Goal: Obtain resource: Download file/media

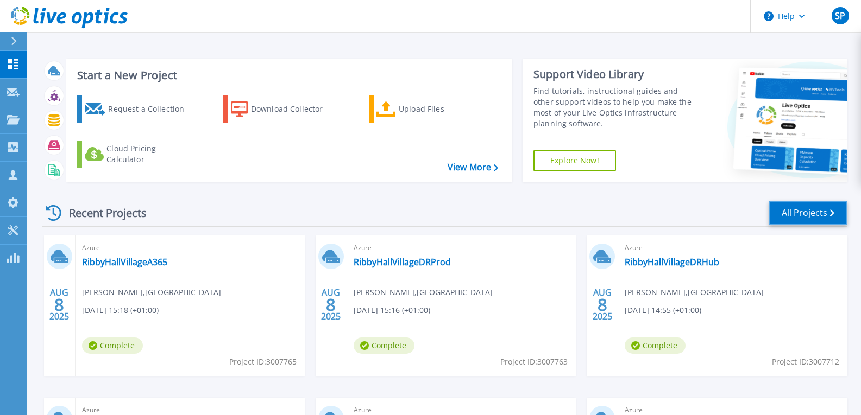
click at [813, 218] on link "All Projects" at bounding box center [807, 213] width 79 height 24
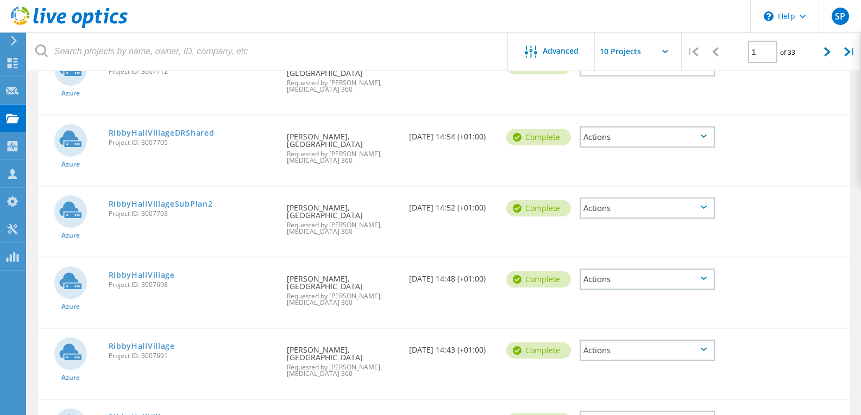
scroll to position [159, 0]
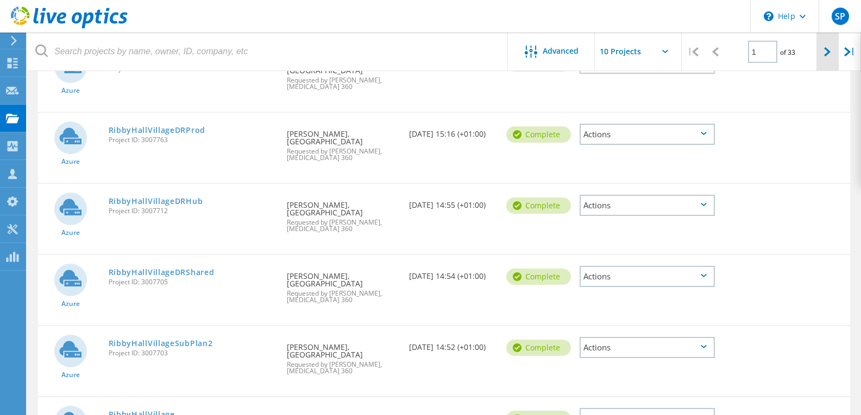
click at [829, 53] on icon at bounding box center [827, 51] width 7 height 9
type input "2"
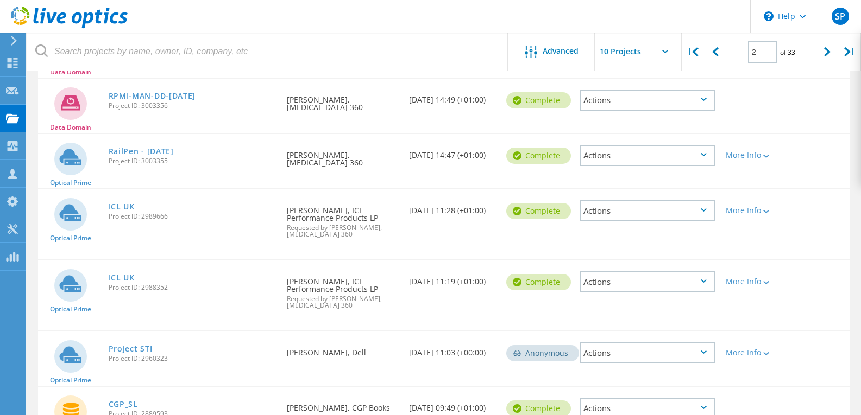
scroll to position [322, 0]
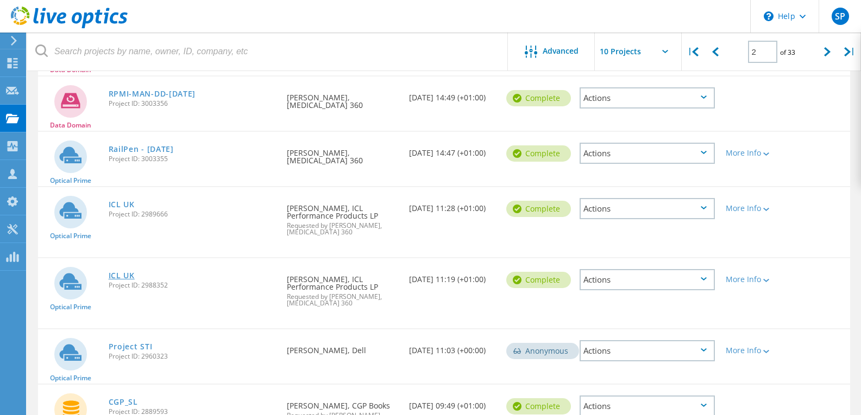
click at [121, 275] on link "ICL UK" at bounding box center [122, 276] width 26 height 8
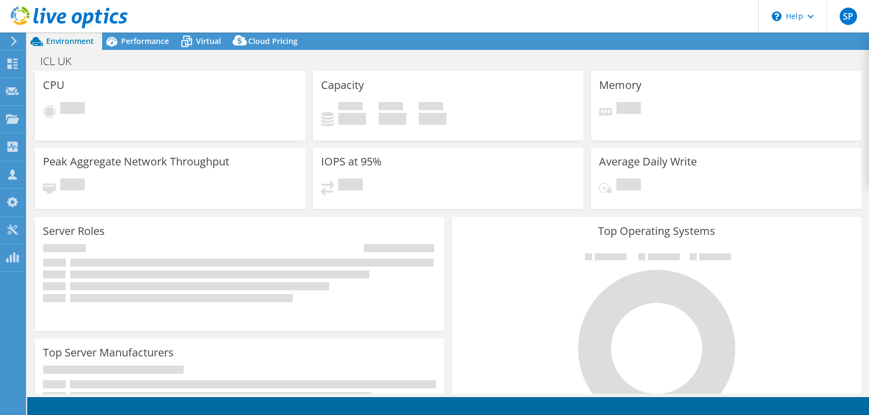
select select "USD"
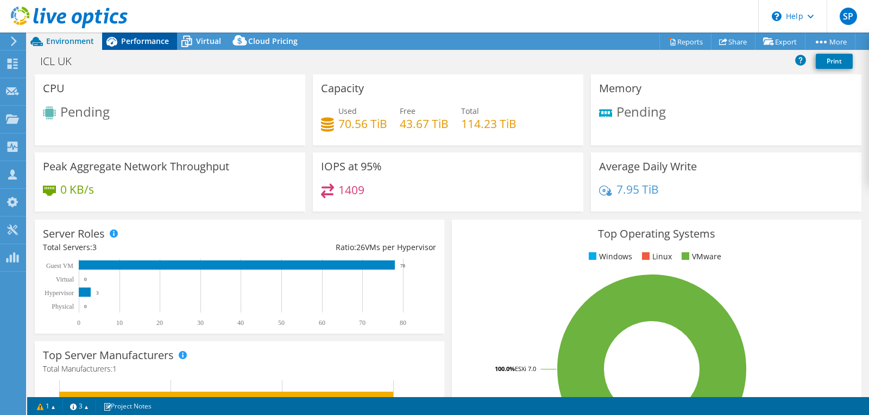
click at [147, 42] on span "Performance" at bounding box center [145, 41] width 48 height 10
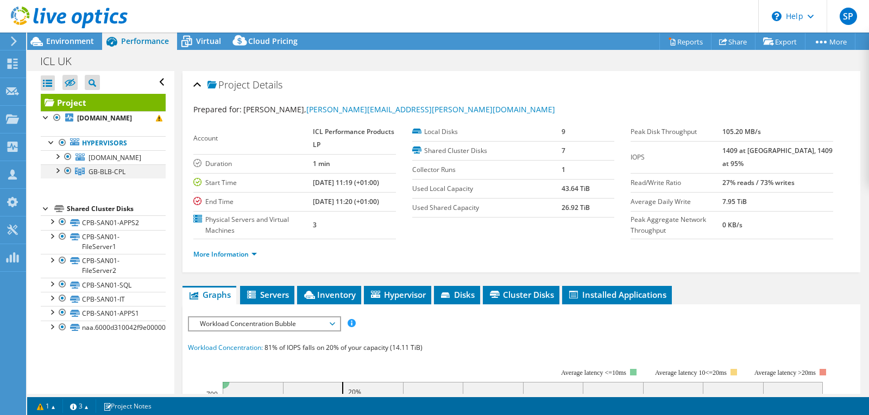
click at [58, 175] on div at bounding box center [57, 170] width 11 height 11
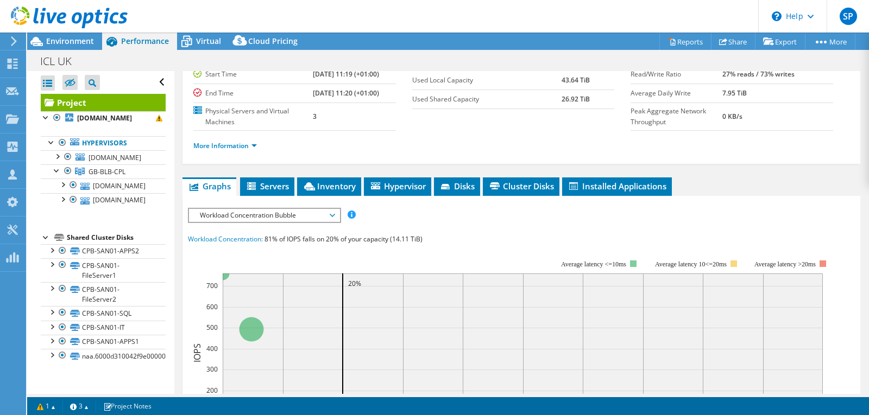
scroll to position [163, 0]
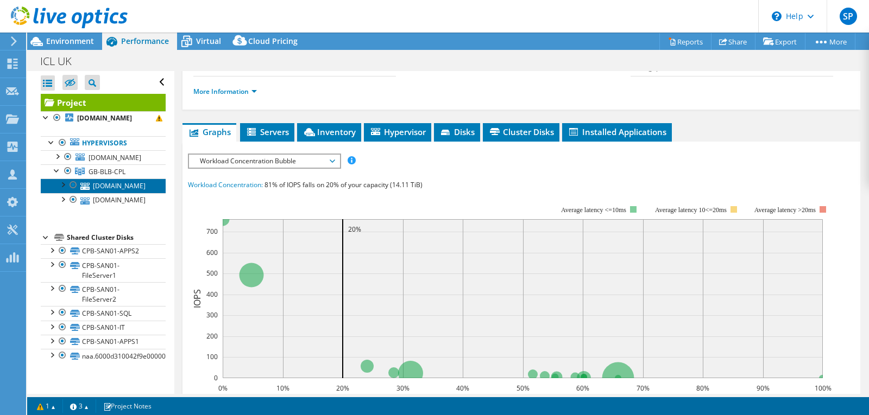
click at [112, 193] on link "[DOMAIN_NAME]" at bounding box center [103, 186] width 125 height 14
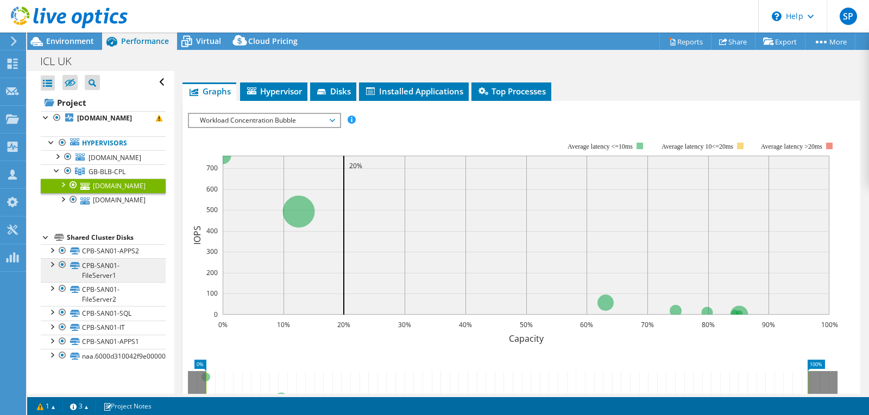
scroll to position [0, 0]
click at [56, 175] on div at bounding box center [57, 170] width 11 height 11
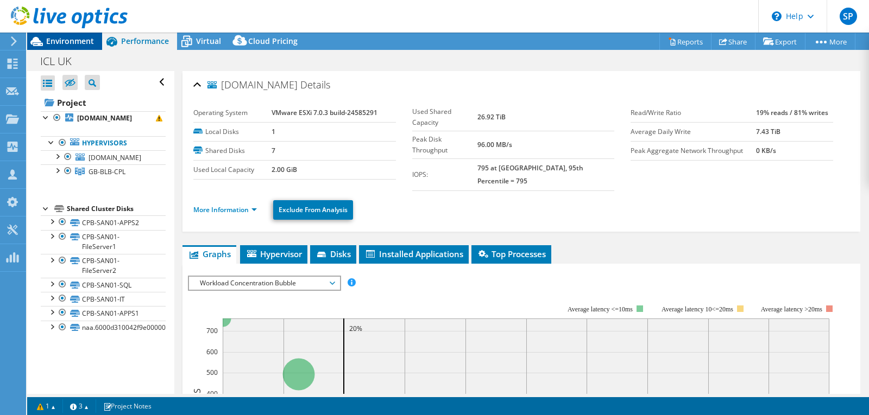
click at [66, 41] on span "Environment" at bounding box center [70, 41] width 48 height 10
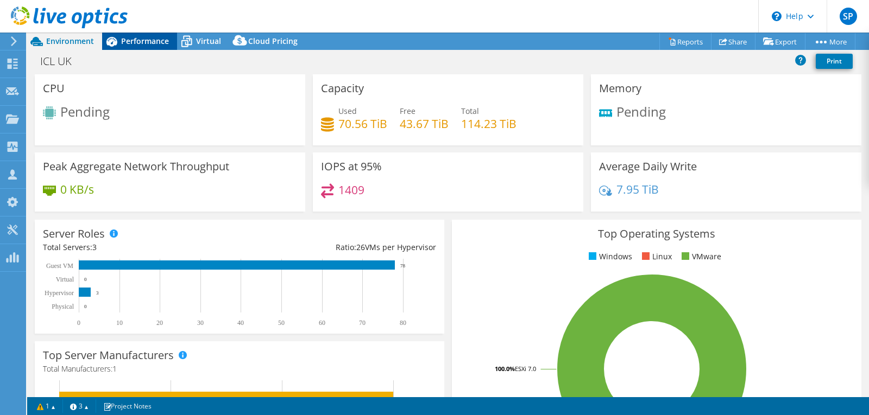
click at [147, 41] on span "Performance" at bounding box center [145, 41] width 48 height 10
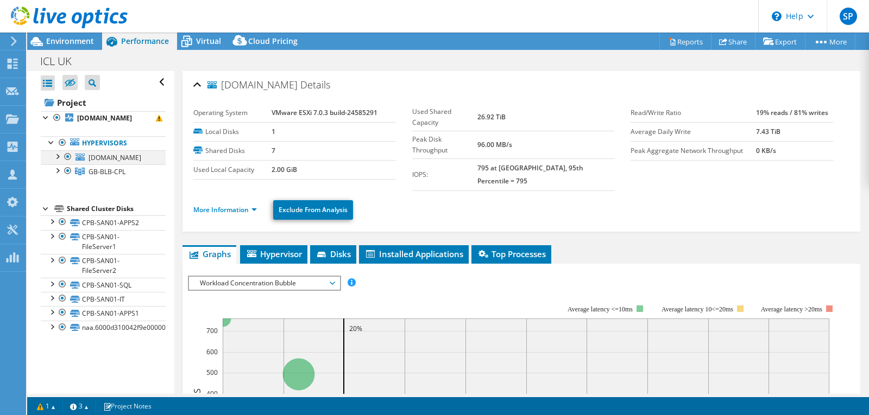
click at [69, 163] on div at bounding box center [67, 156] width 11 height 13
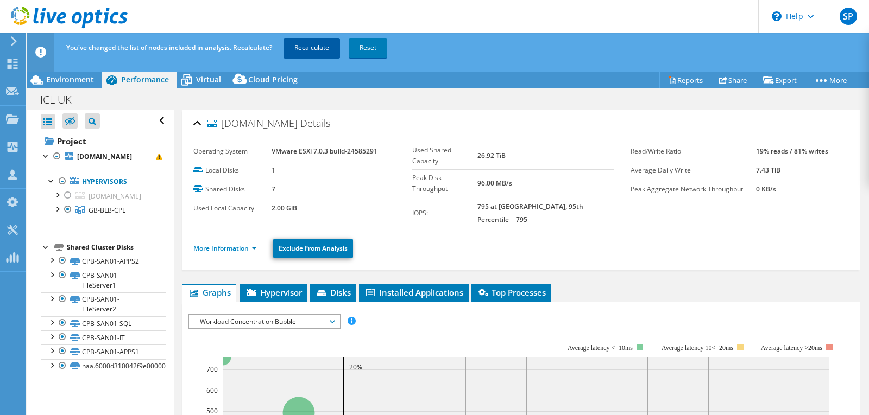
click at [313, 47] on link "Recalculate" at bounding box center [311, 48] width 56 height 20
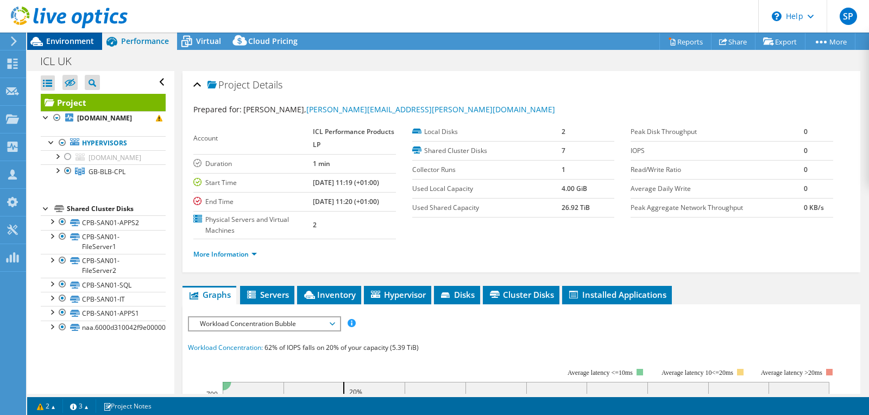
click at [69, 37] on span "Environment" at bounding box center [70, 41] width 48 height 10
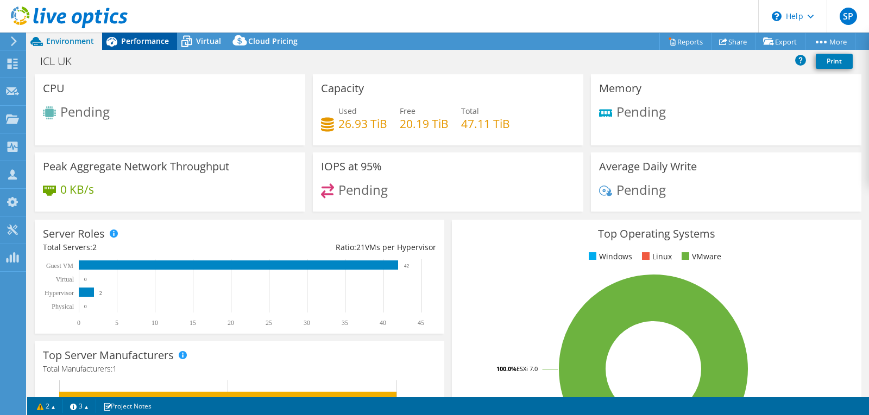
click at [156, 37] on span "Performance" at bounding box center [145, 41] width 48 height 10
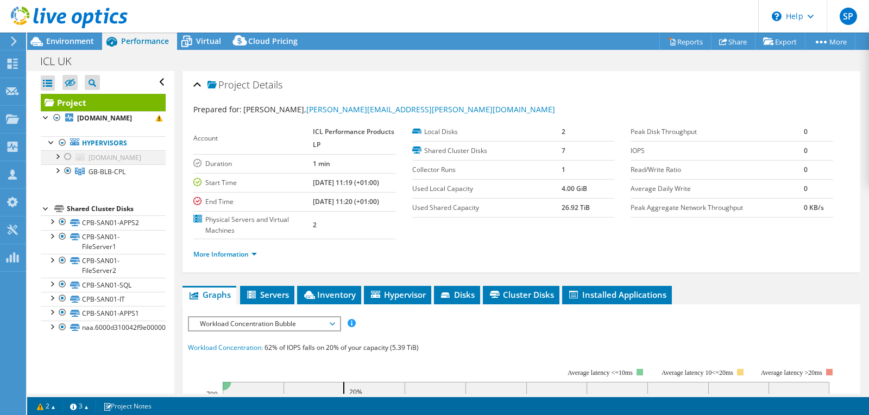
click at [65, 163] on div at bounding box center [67, 156] width 11 height 13
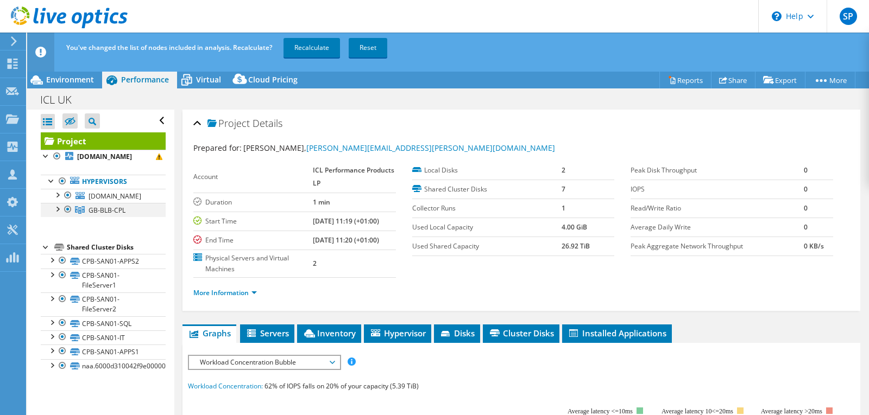
click at [67, 216] on div at bounding box center [67, 209] width 11 height 13
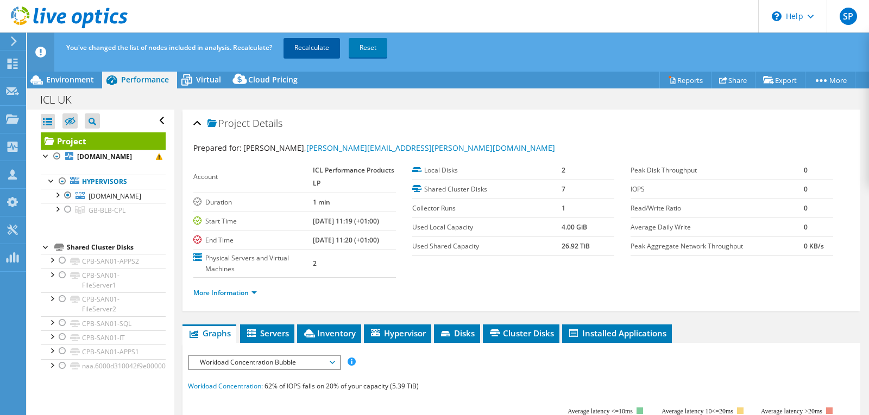
click at [309, 47] on link "Recalculate" at bounding box center [311, 48] width 56 height 20
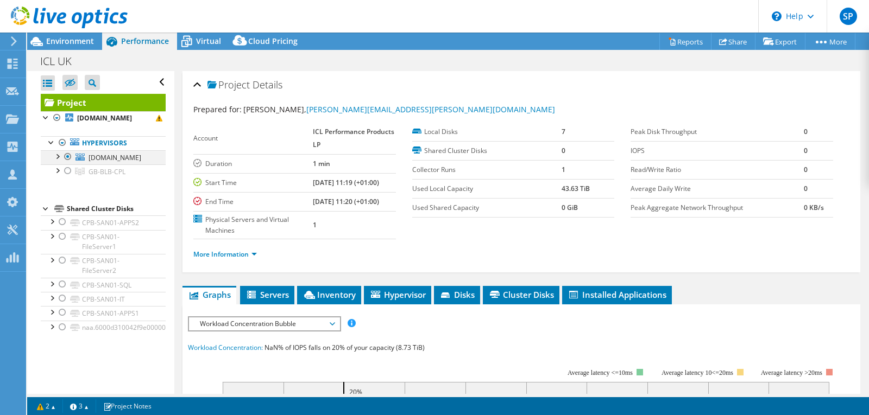
click at [56, 161] on div at bounding box center [57, 155] width 11 height 11
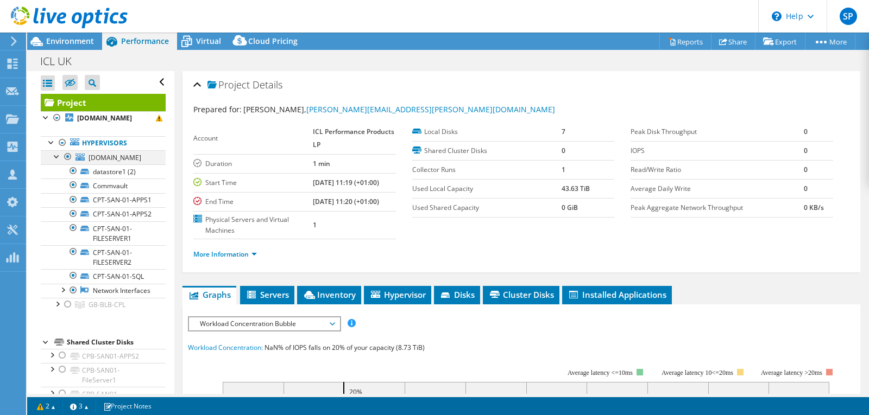
click at [54, 161] on div at bounding box center [57, 155] width 11 height 11
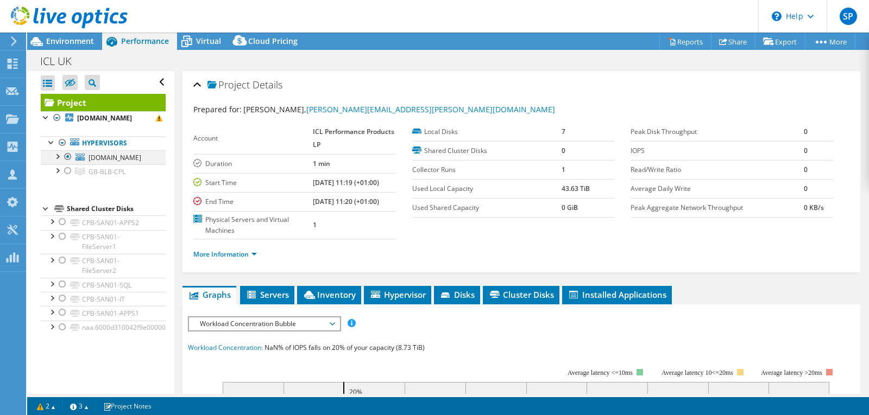
click at [59, 161] on div at bounding box center [57, 155] width 11 height 11
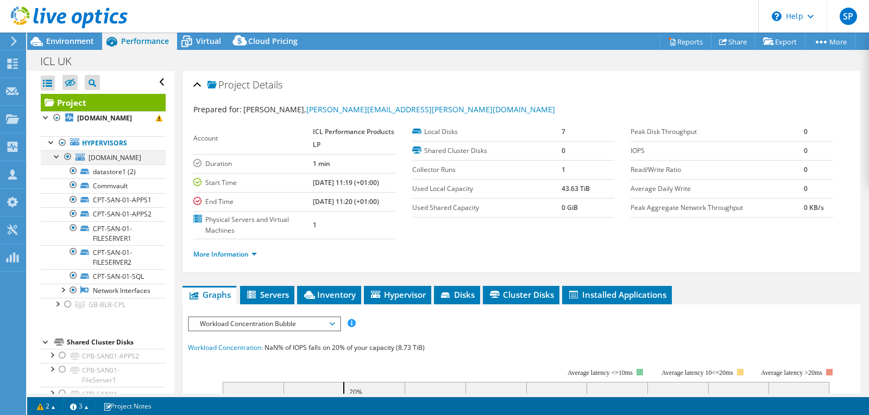
click at [54, 161] on div at bounding box center [57, 155] width 11 height 11
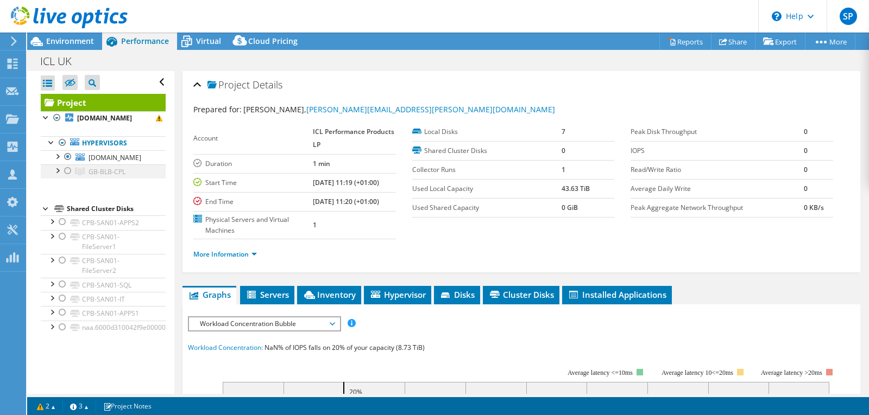
click at [60, 175] on div at bounding box center [57, 170] width 11 height 11
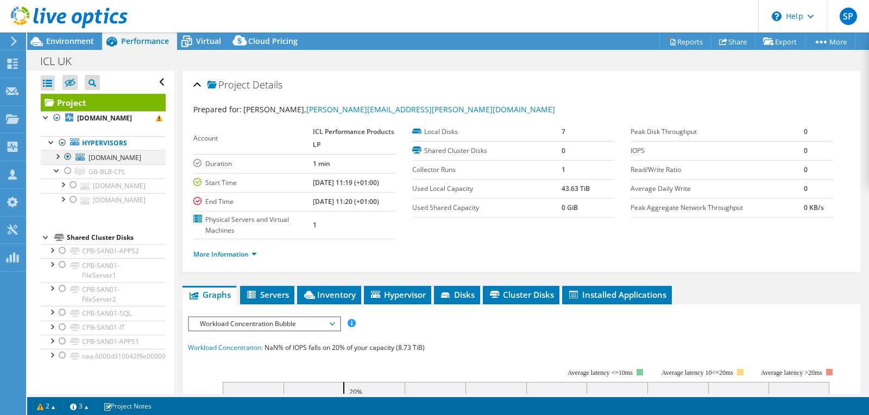
click at [57, 161] on div at bounding box center [57, 155] width 11 height 11
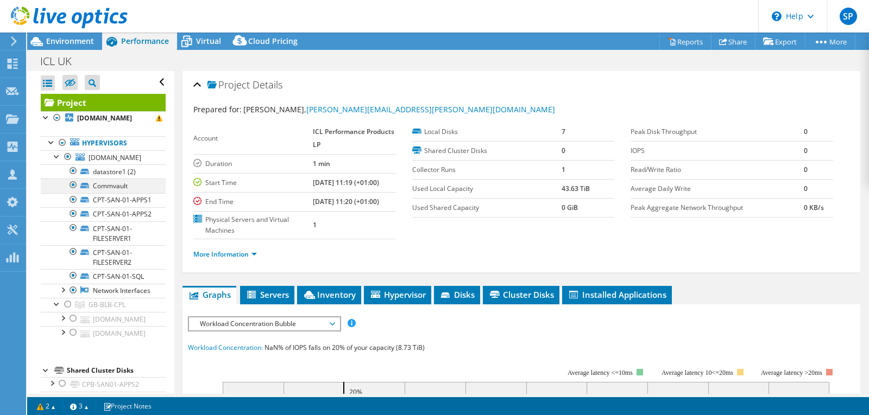
click at [73, 192] on div at bounding box center [73, 185] width 11 height 13
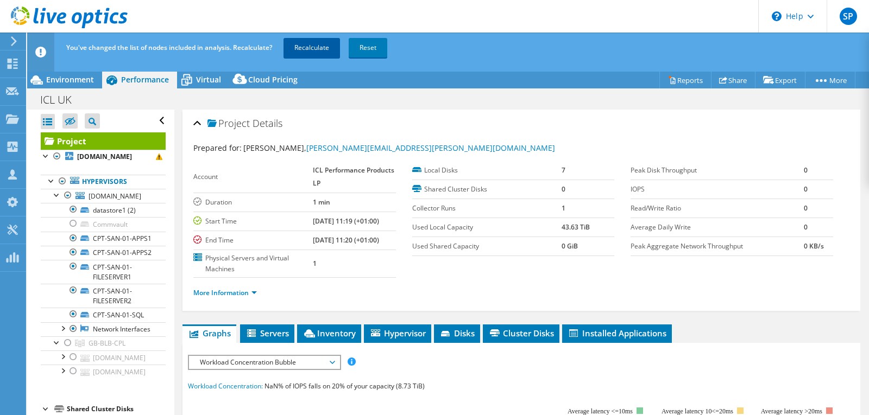
click at [324, 47] on link "Recalculate" at bounding box center [311, 48] width 56 height 20
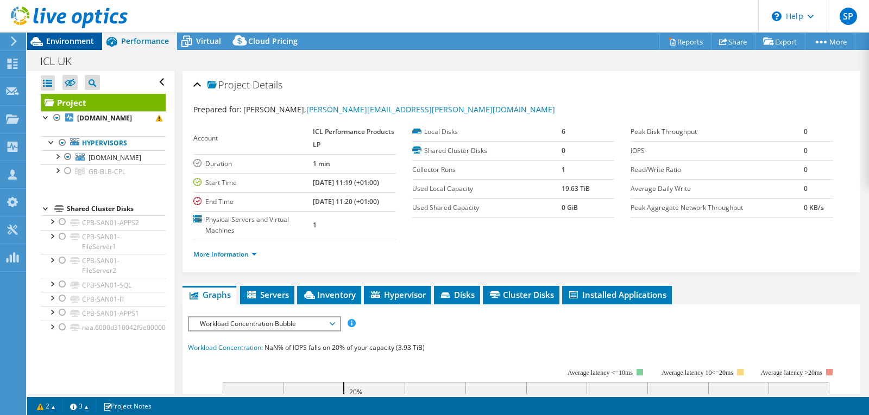
click at [79, 41] on span "Environment" at bounding box center [70, 41] width 48 height 10
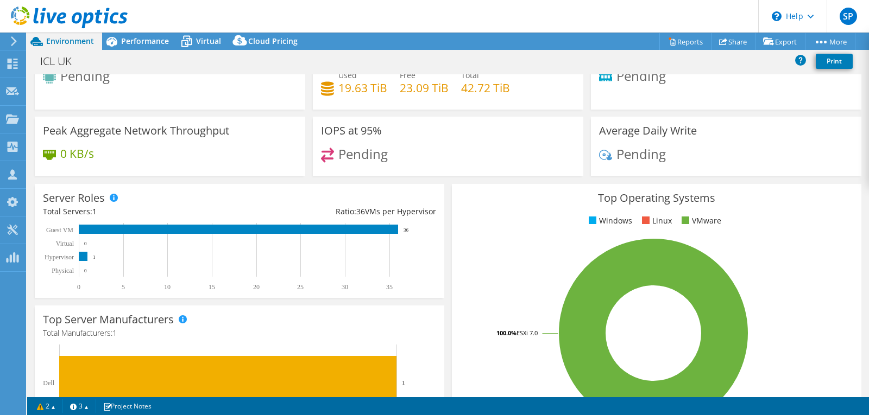
scroll to position [54, 0]
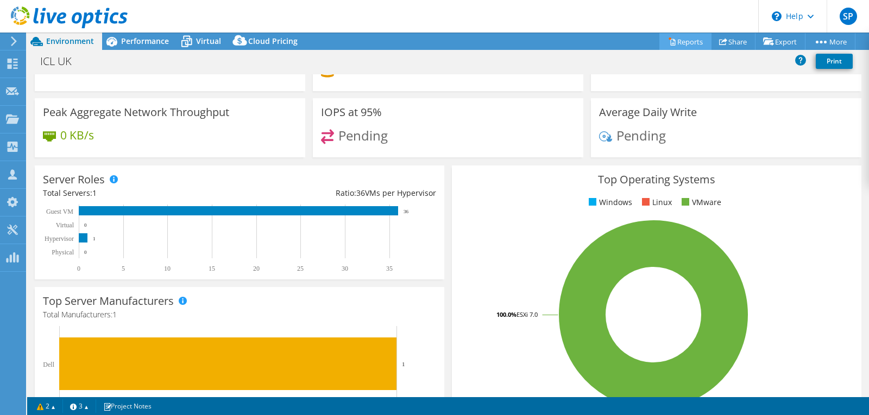
click at [668, 40] on icon at bounding box center [672, 41] width 8 height 8
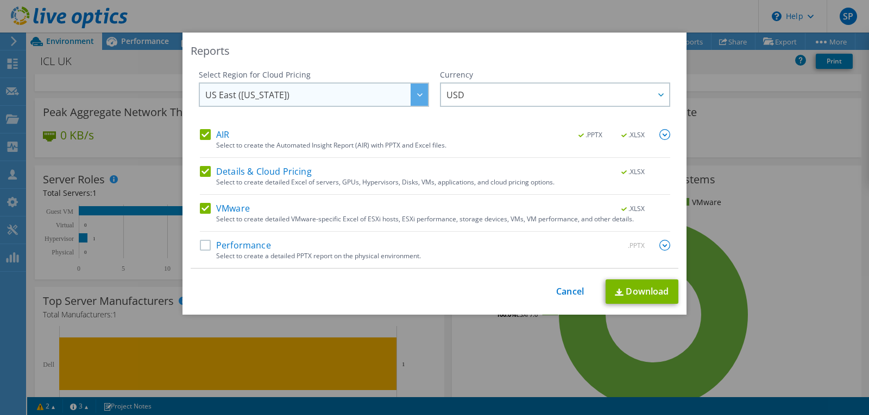
click at [418, 99] on div at bounding box center [419, 95] width 17 height 22
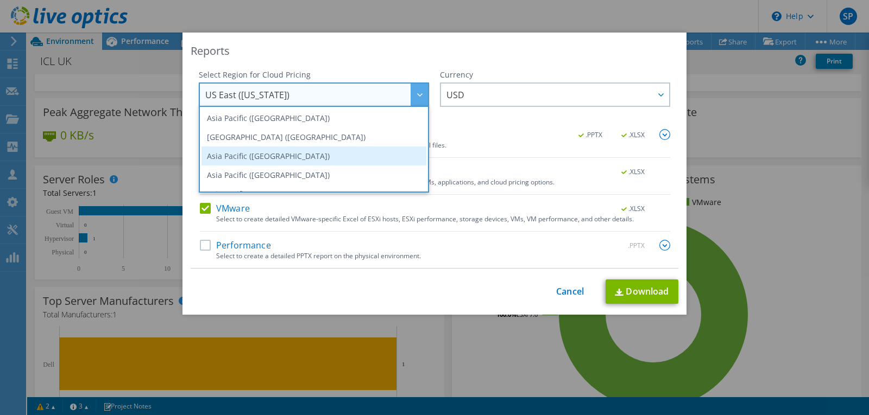
scroll to position [147, 0]
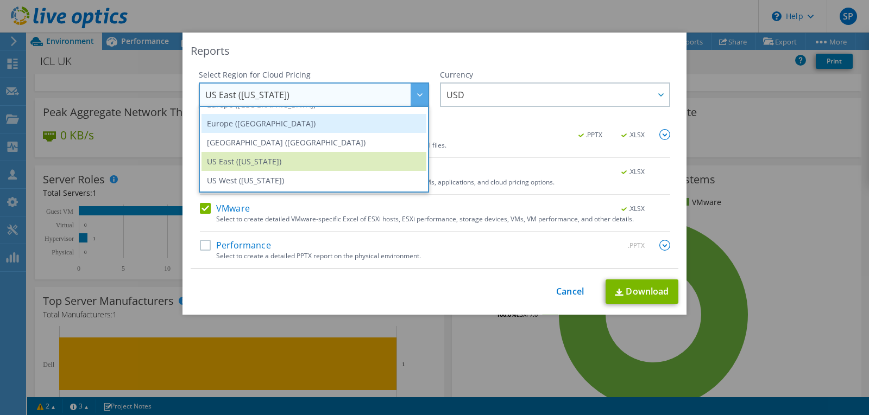
click at [316, 125] on li "Europe ([GEOGRAPHIC_DATA])" at bounding box center [313, 123] width 225 height 19
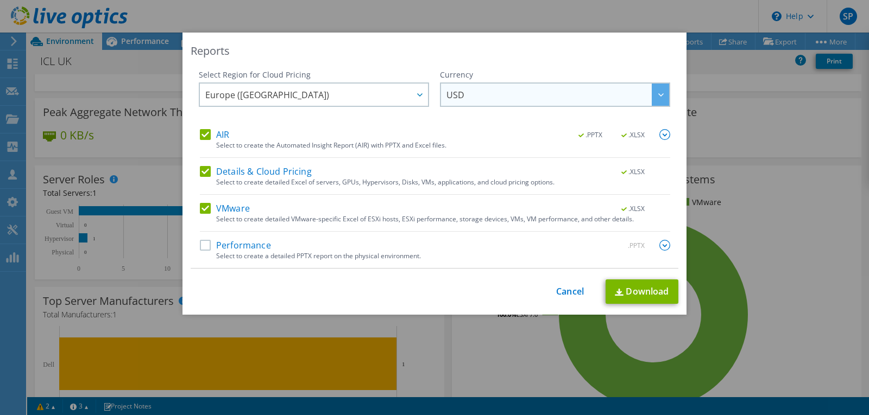
click at [658, 94] on icon at bounding box center [660, 94] width 5 height 3
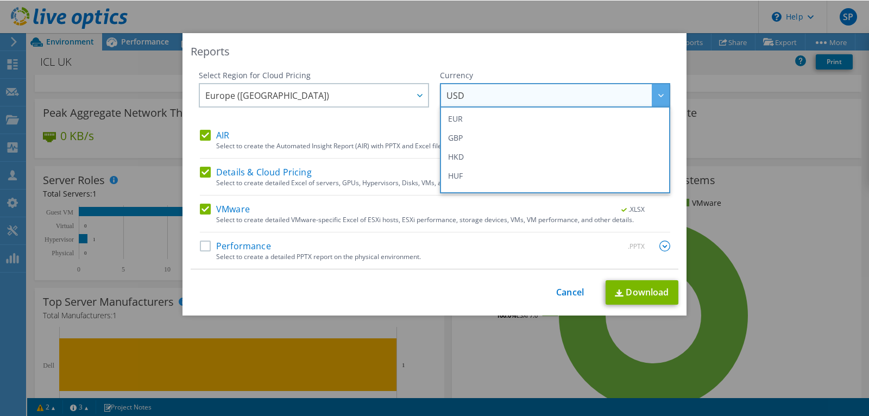
scroll to position [163, 0]
click at [507, 129] on li "GBP" at bounding box center [555, 126] width 225 height 19
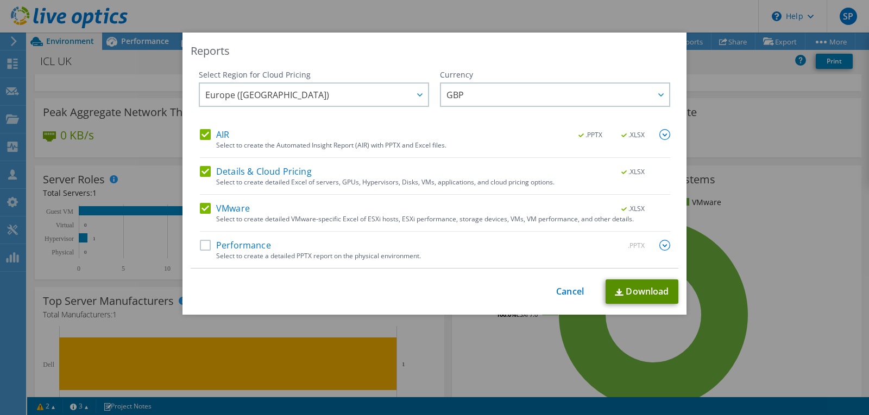
click at [652, 285] on link "Download" at bounding box center [642, 292] width 73 height 24
click at [569, 292] on link "Cancel" at bounding box center [570, 292] width 28 height 10
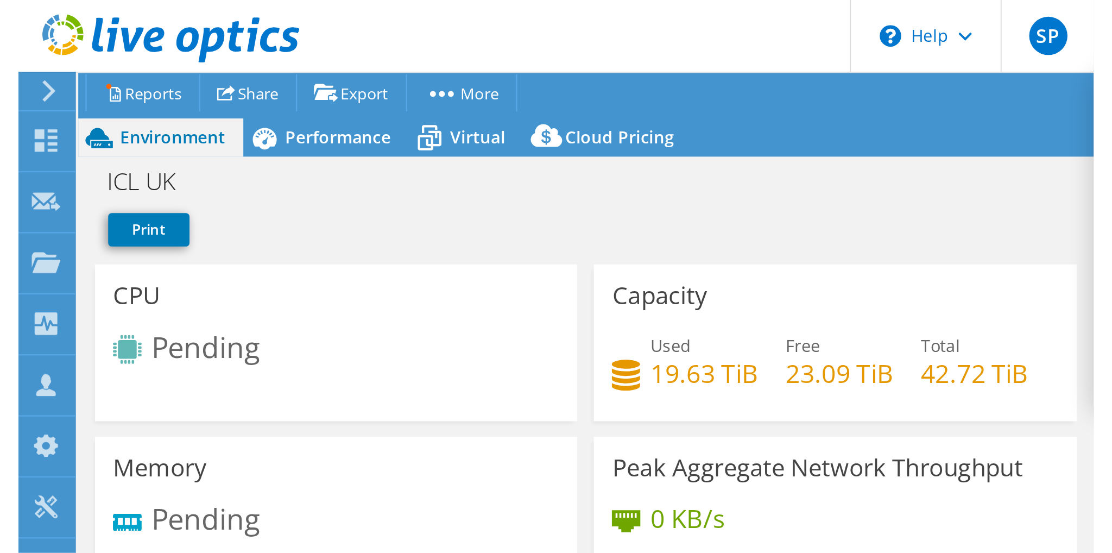
scroll to position [0, 0]
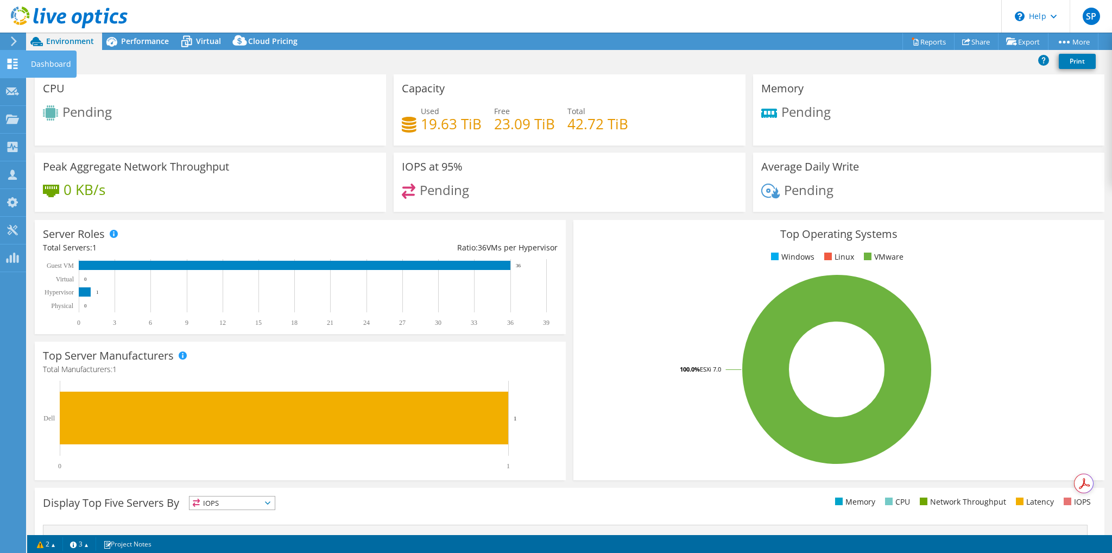
click at [14, 60] on icon at bounding box center [12, 64] width 13 height 10
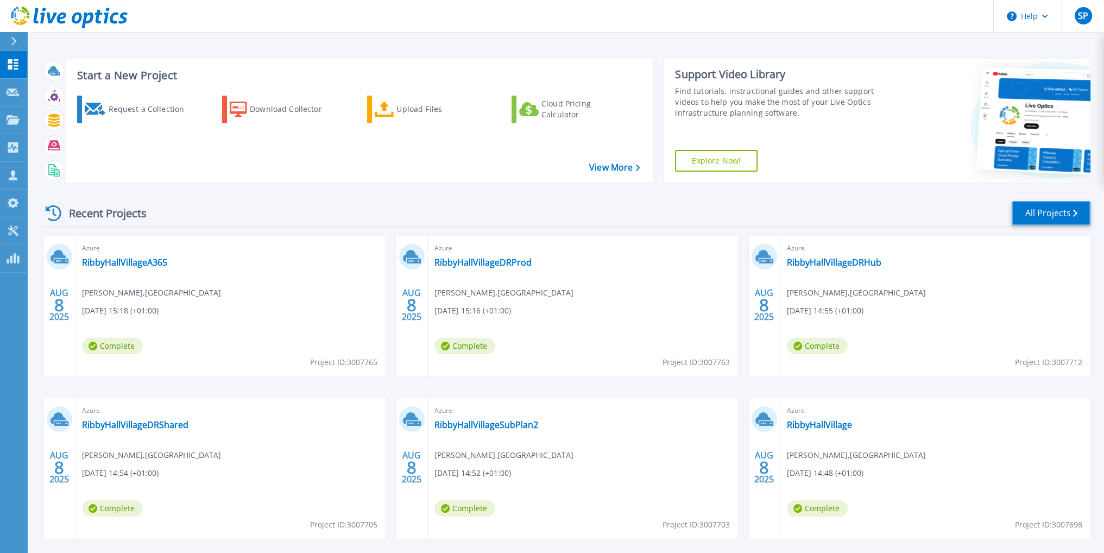
click at [1058, 211] on link "All Projects" at bounding box center [1051, 213] width 79 height 24
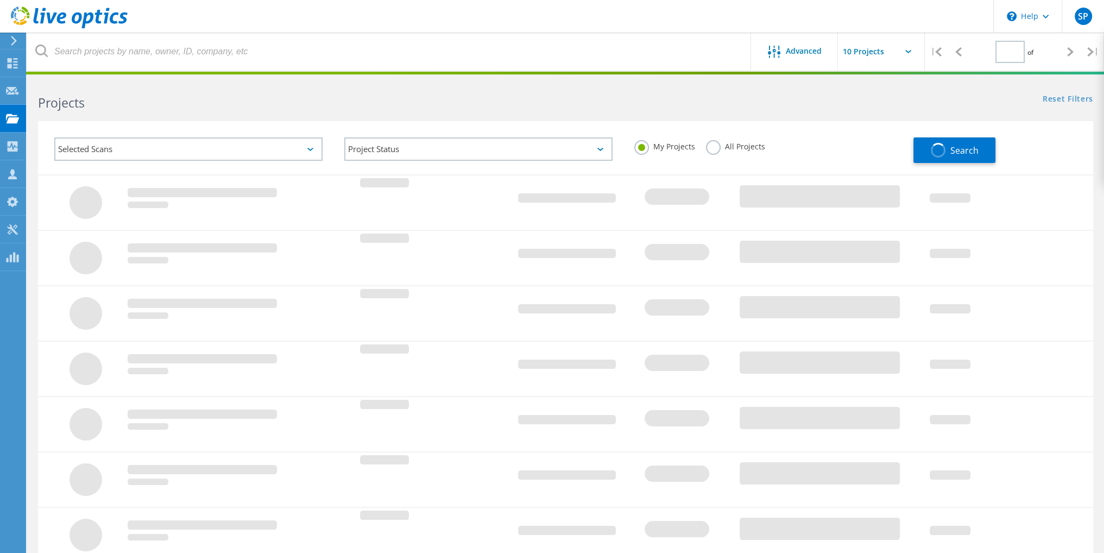
type input "2"
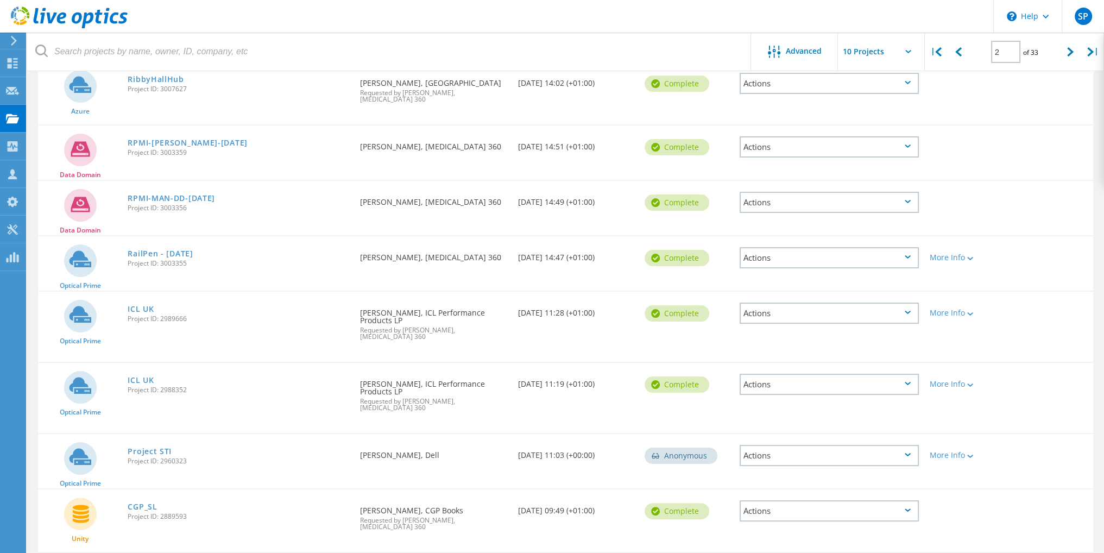
scroll to position [217, 0]
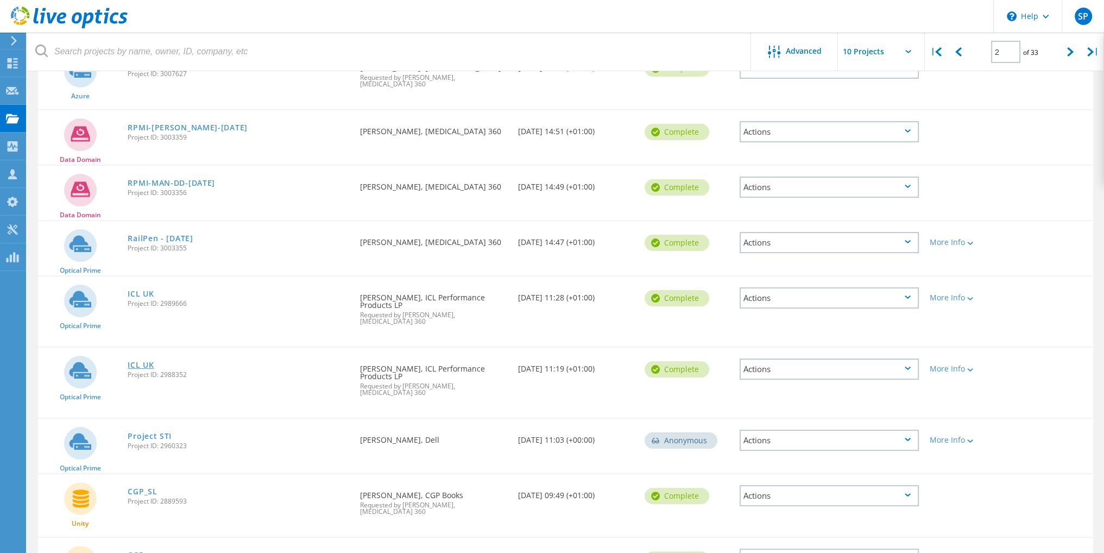
click at [146, 361] on link "ICL UK" at bounding box center [141, 365] width 26 height 8
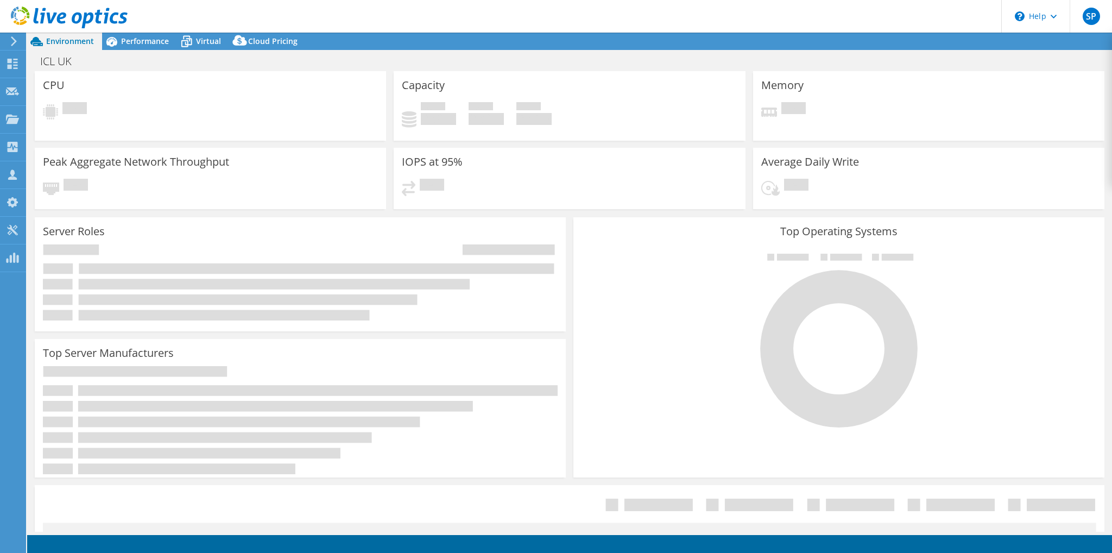
select select "USD"
select select "EULondon"
select select "GBP"
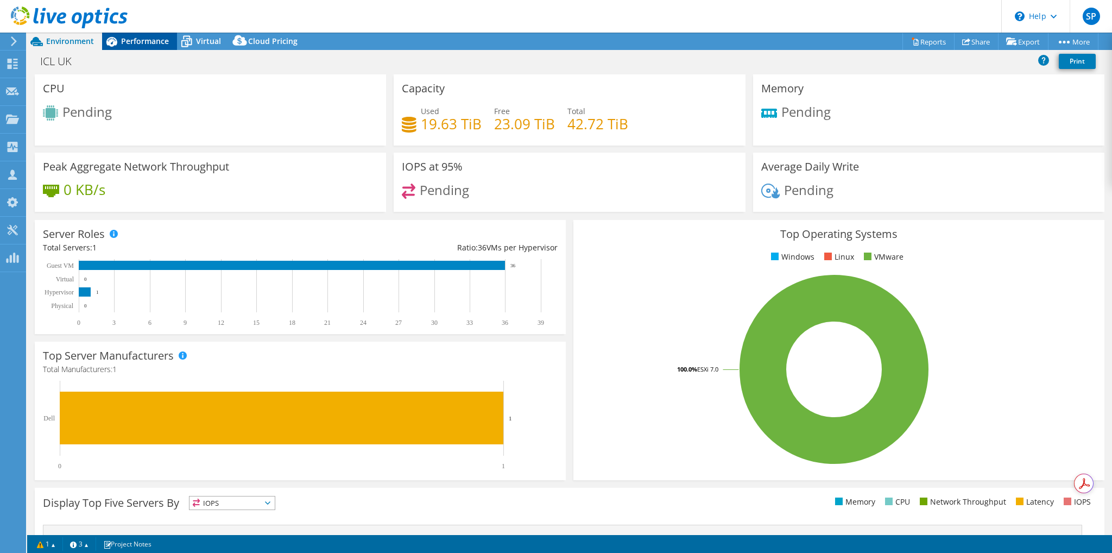
click at [139, 40] on span "Performance" at bounding box center [145, 41] width 48 height 10
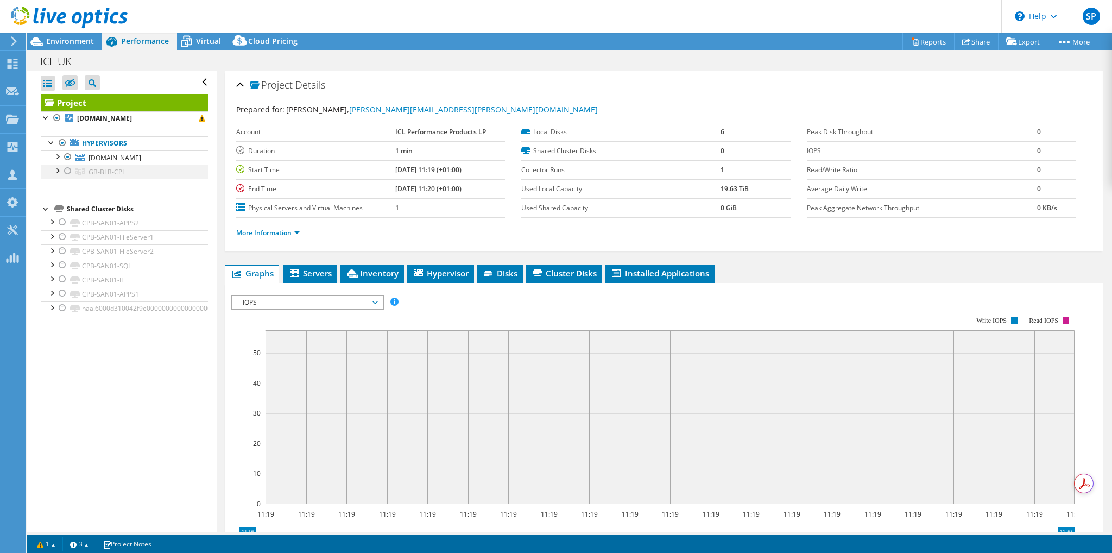
click at [63, 172] on div at bounding box center [67, 171] width 11 height 13
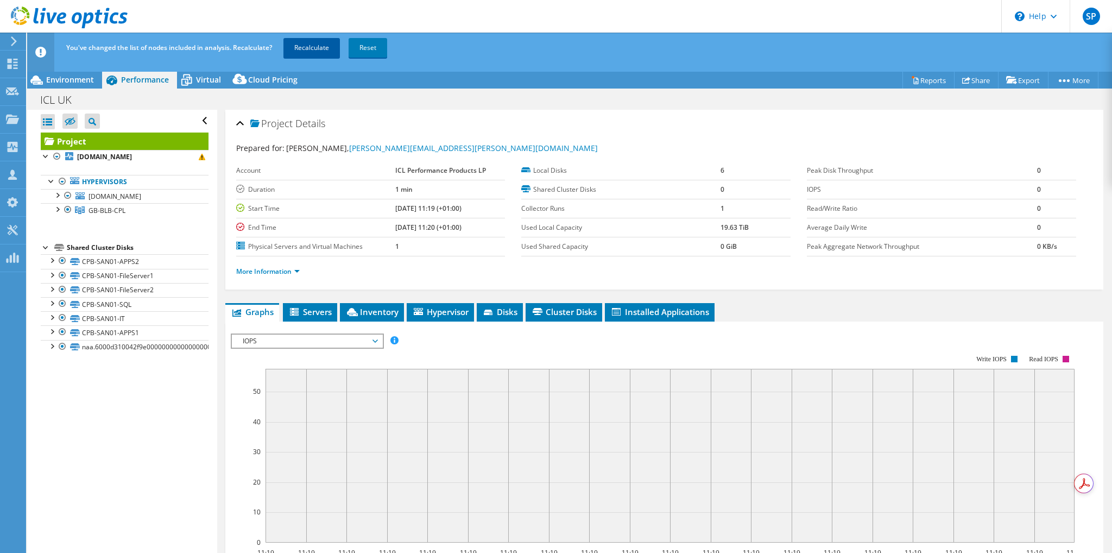
click at [322, 44] on link "Recalculate" at bounding box center [311, 48] width 56 height 20
click at [369, 310] on span "Inventory" at bounding box center [371, 311] width 53 height 11
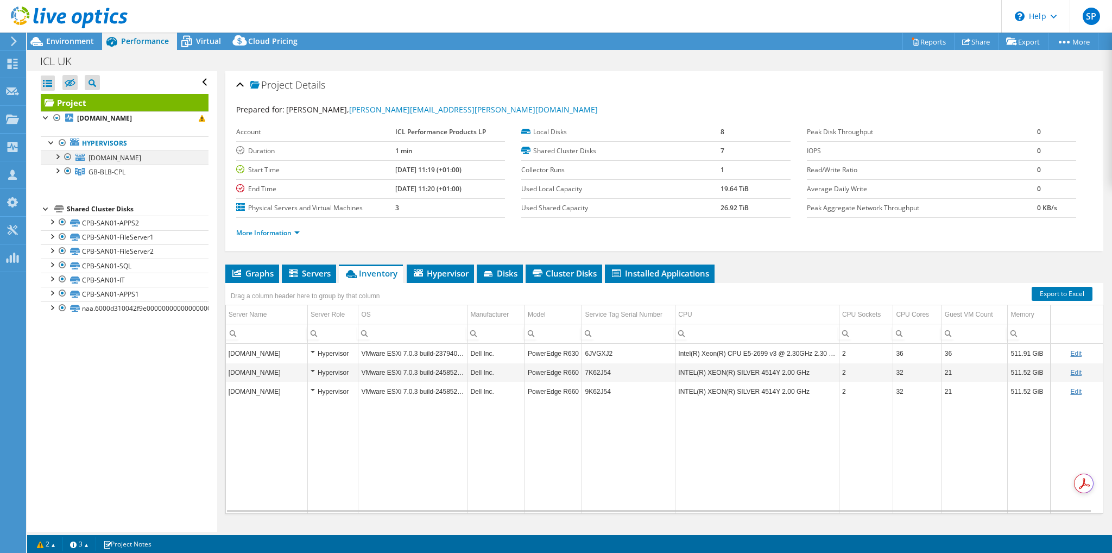
click at [60, 158] on div at bounding box center [57, 155] width 11 height 11
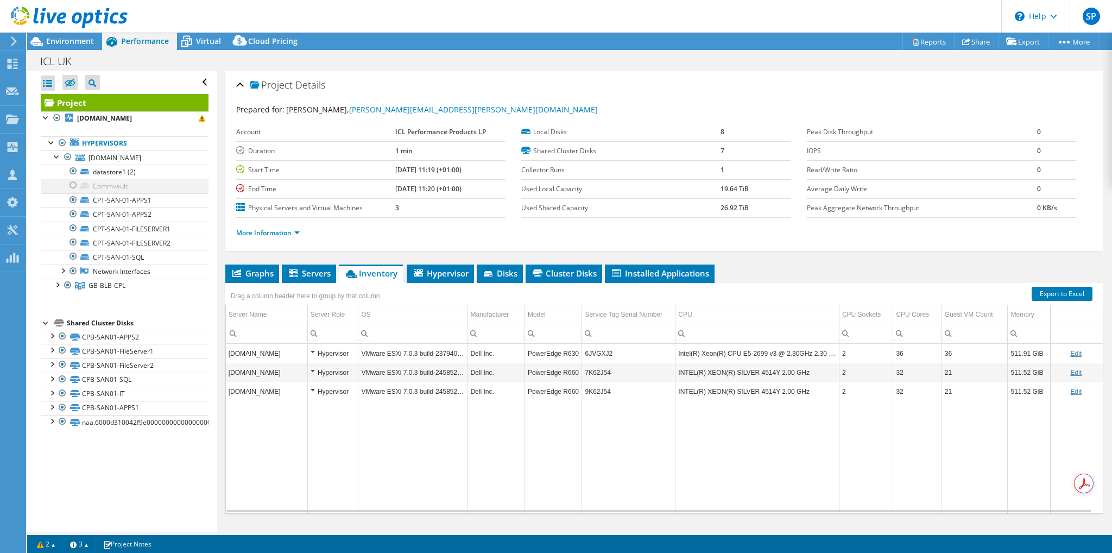
click at [78, 184] on div at bounding box center [73, 185] width 11 height 13
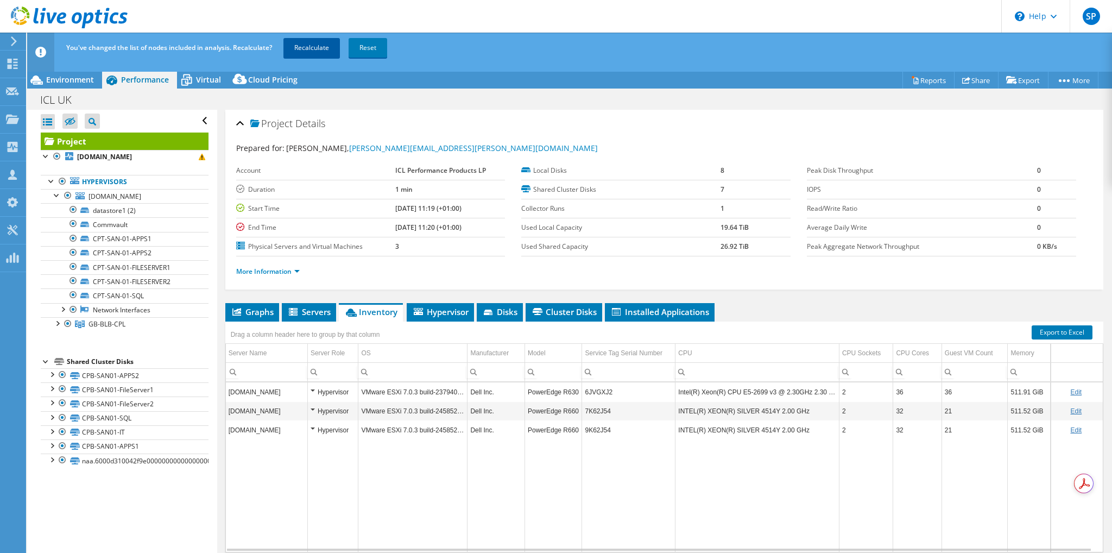
click at [319, 46] on link "Recalculate" at bounding box center [311, 48] width 56 height 20
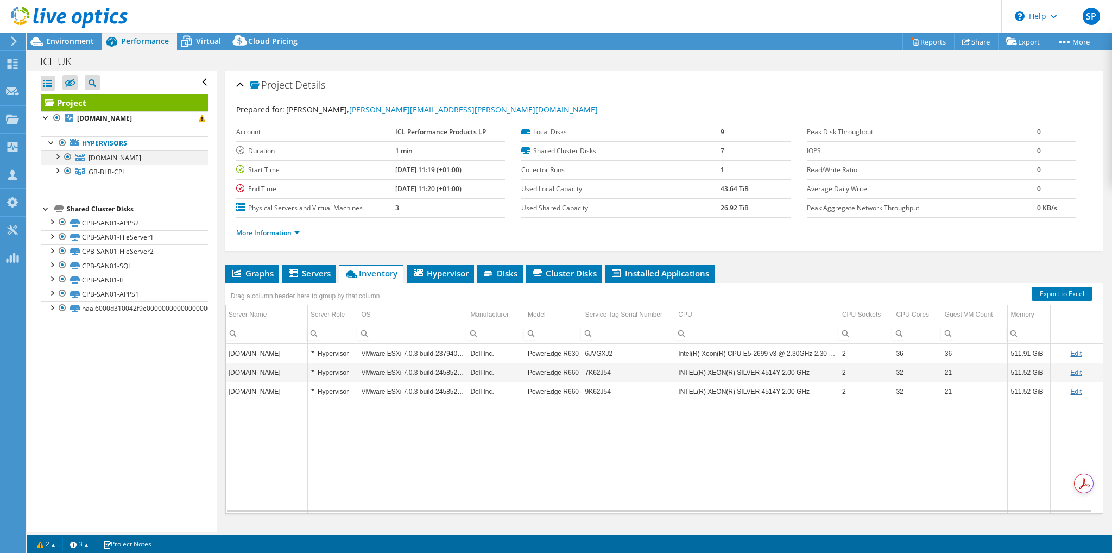
click at [58, 157] on div at bounding box center [57, 155] width 11 height 11
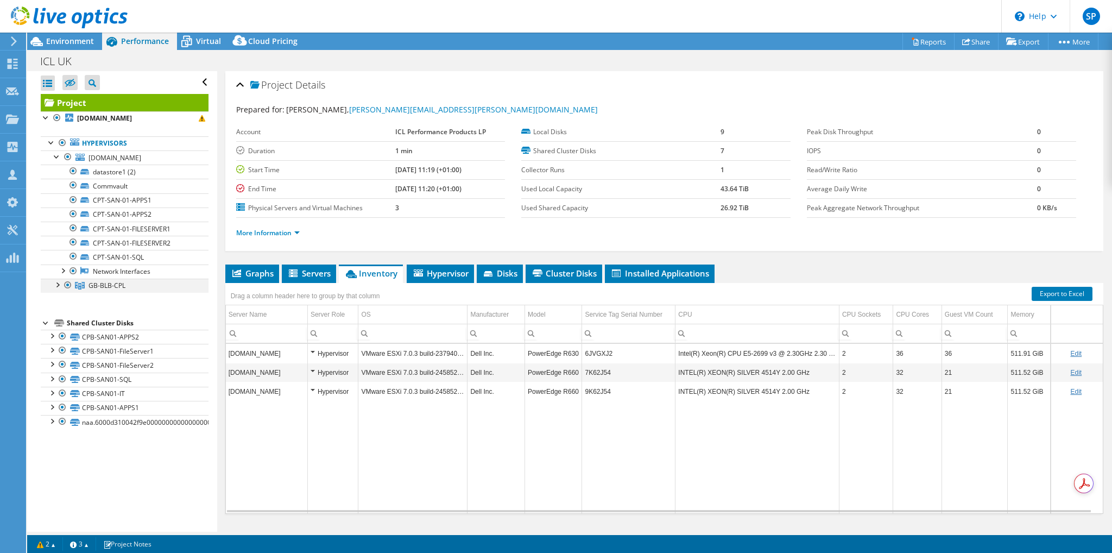
click at [56, 285] on div at bounding box center [57, 284] width 11 height 11
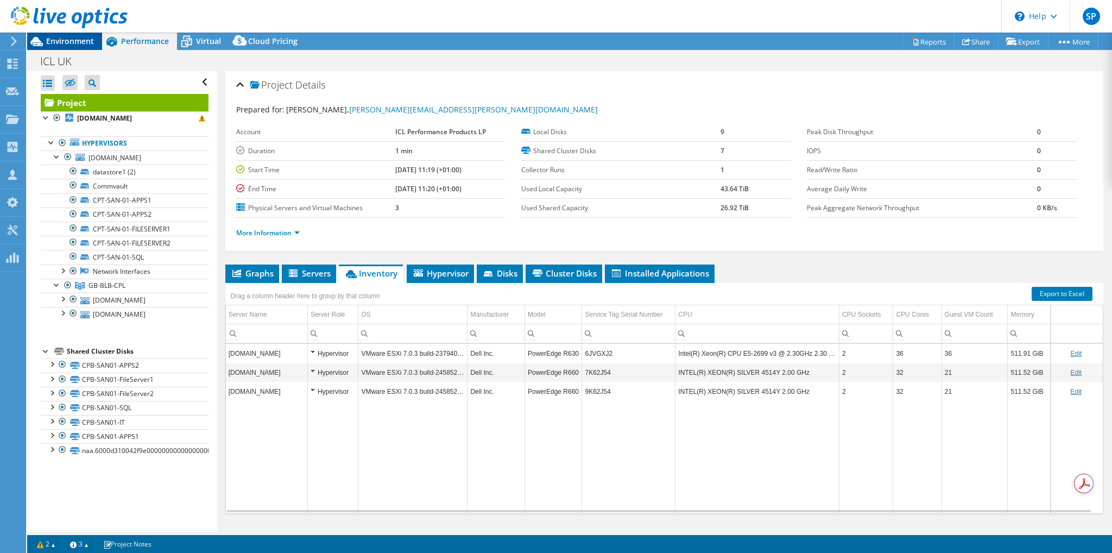
click at [65, 41] on span "Environment" at bounding box center [70, 41] width 48 height 10
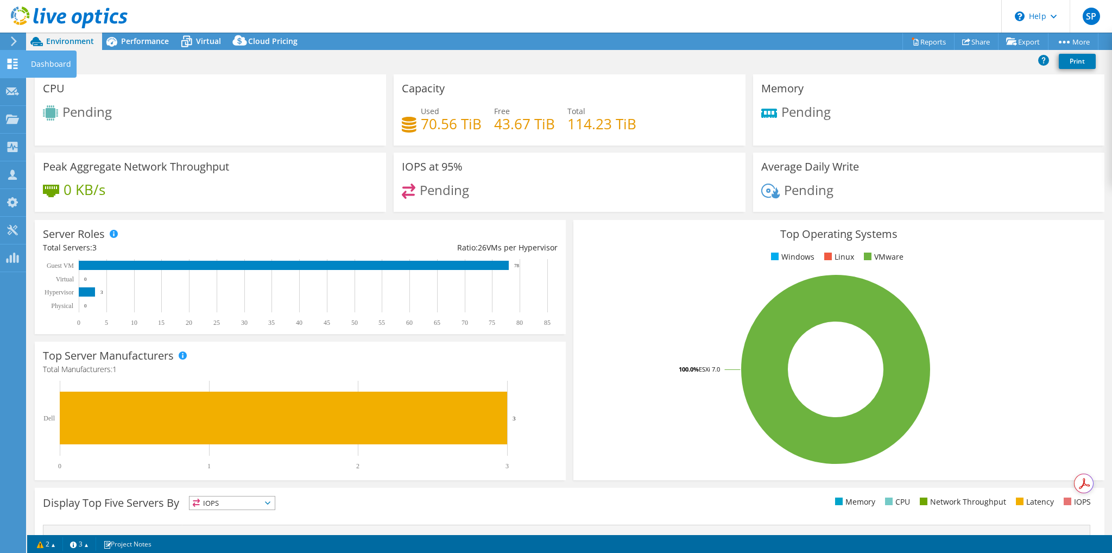
click at [28, 67] on div "Dashboard" at bounding box center [51, 64] width 51 height 27
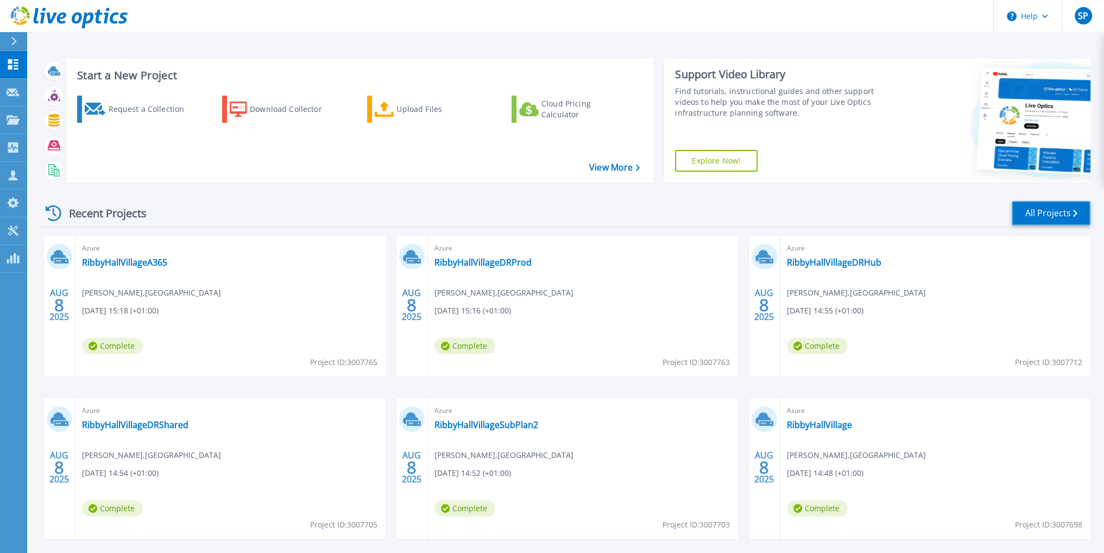
click at [1047, 224] on link "All Projects" at bounding box center [1051, 213] width 79 height 24
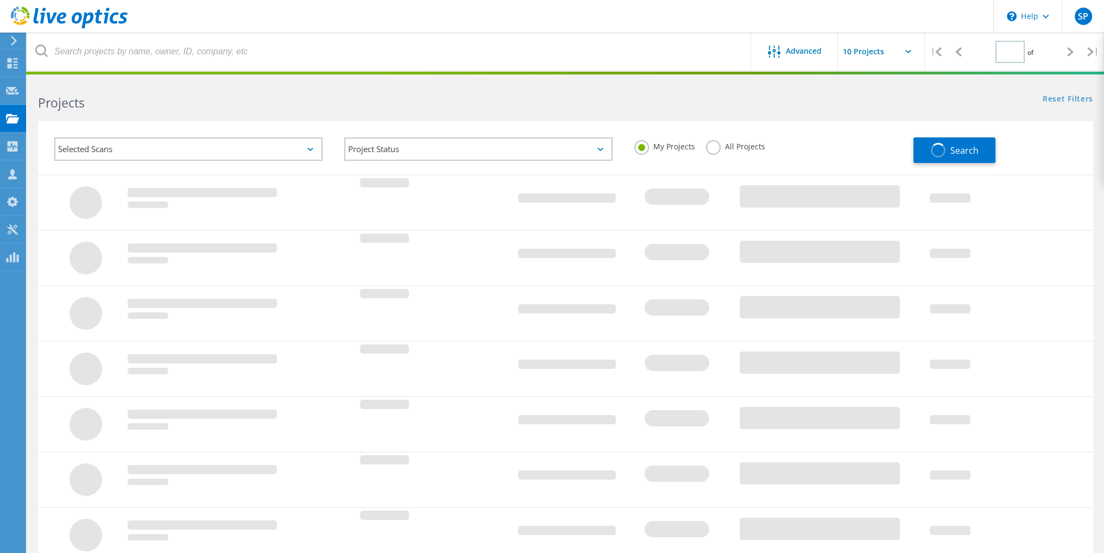
type input "2"
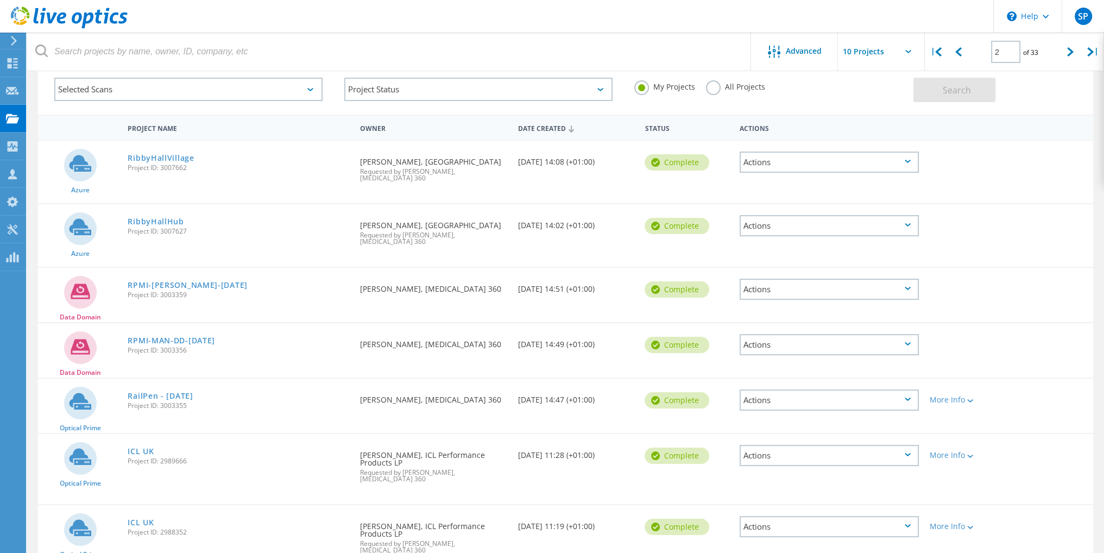
scroll to position [163, 0]
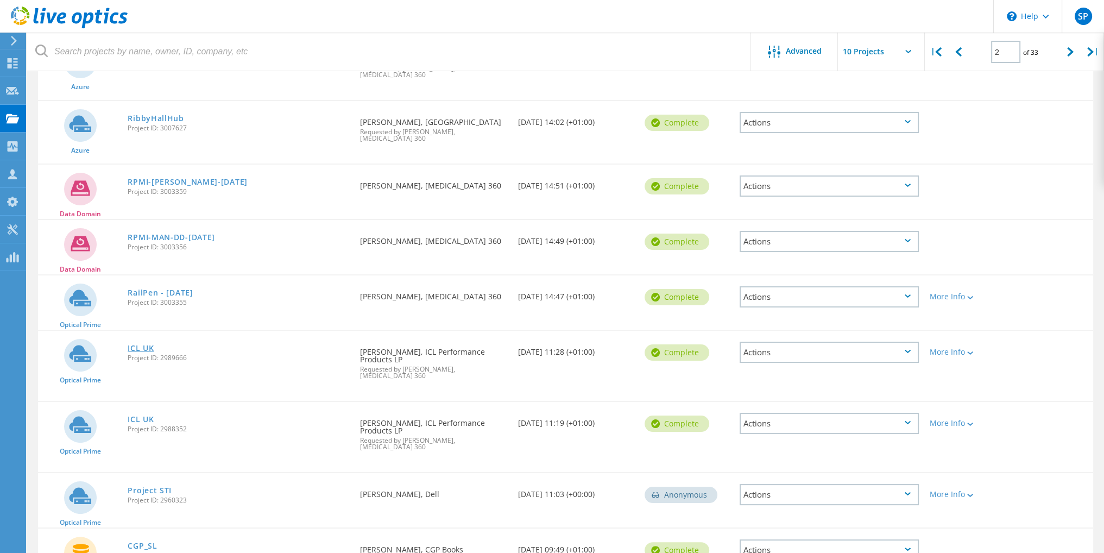
click at [143, 344] on link "ICL UK" at bounding box center [141, 348] width 26 height 8
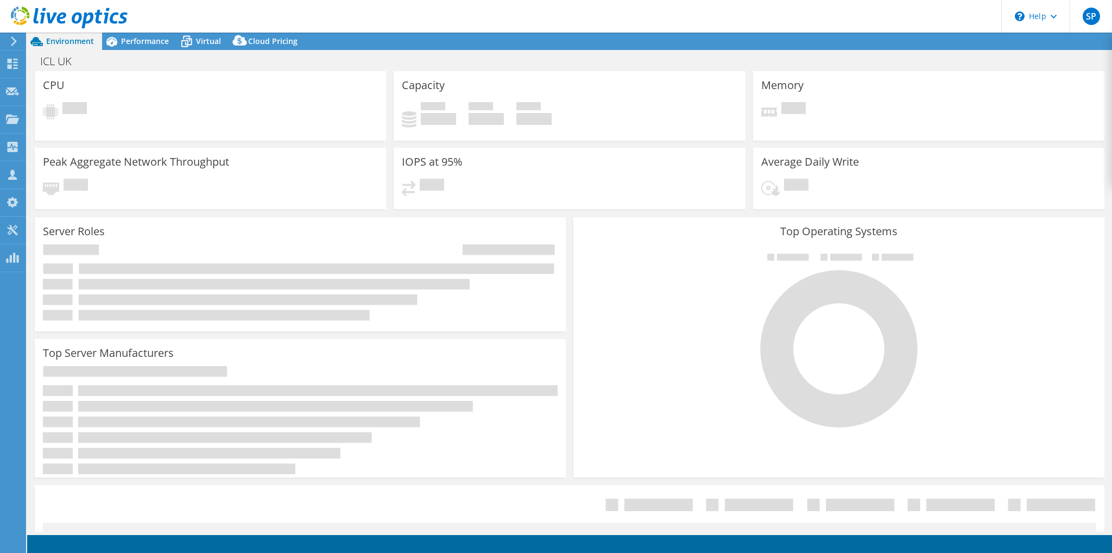
select select "USD"
select select "EULondon"
select select "GBP"
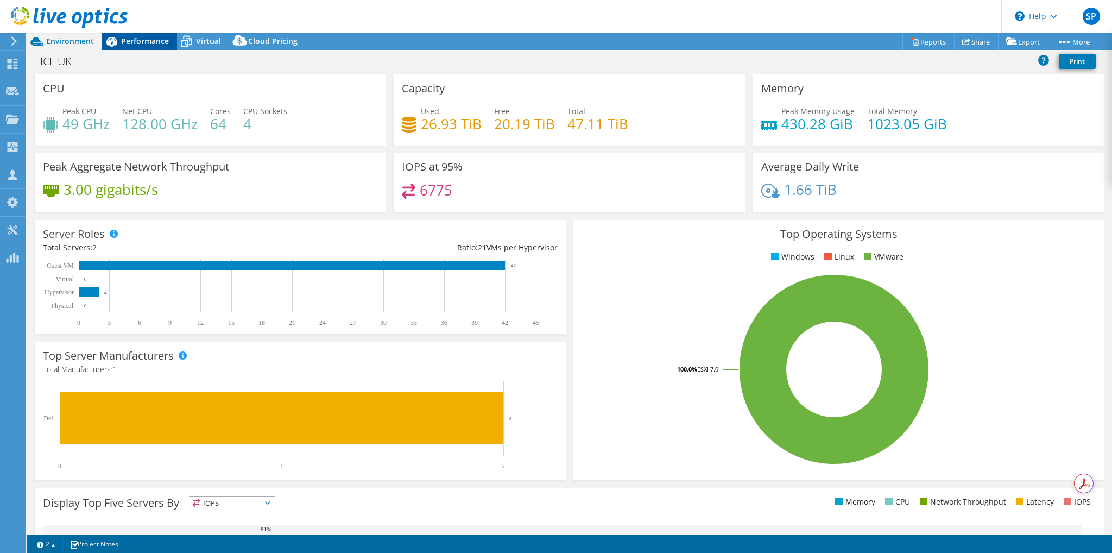
click at [142, 45] on span "Performance" at bounding box center [145, 41] width 48 height 10
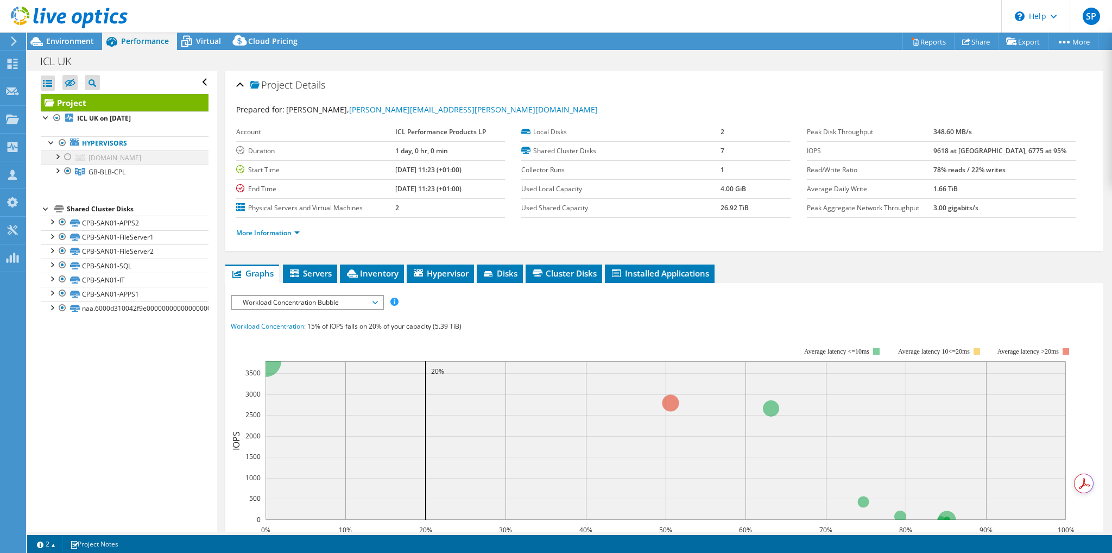
click at [68, 155] on div at bounding box center [67, 156] width 11 height 13
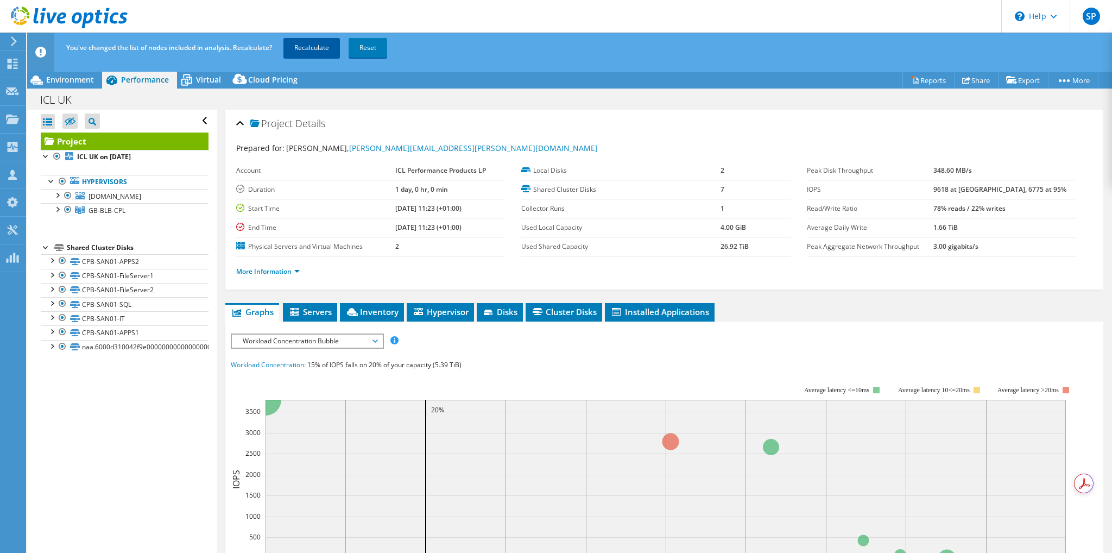
click at [306, 48] on link "Recalculate" at bounding box center [311, 48] width 56 height 20
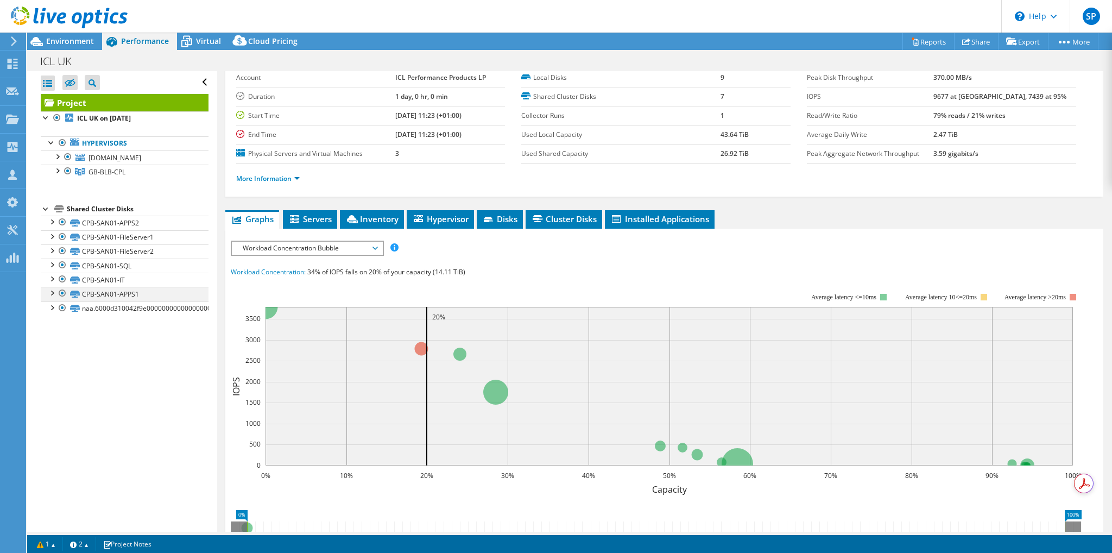
click at [52, 292] on div at bounding box center [51, 292] width 11 height 11
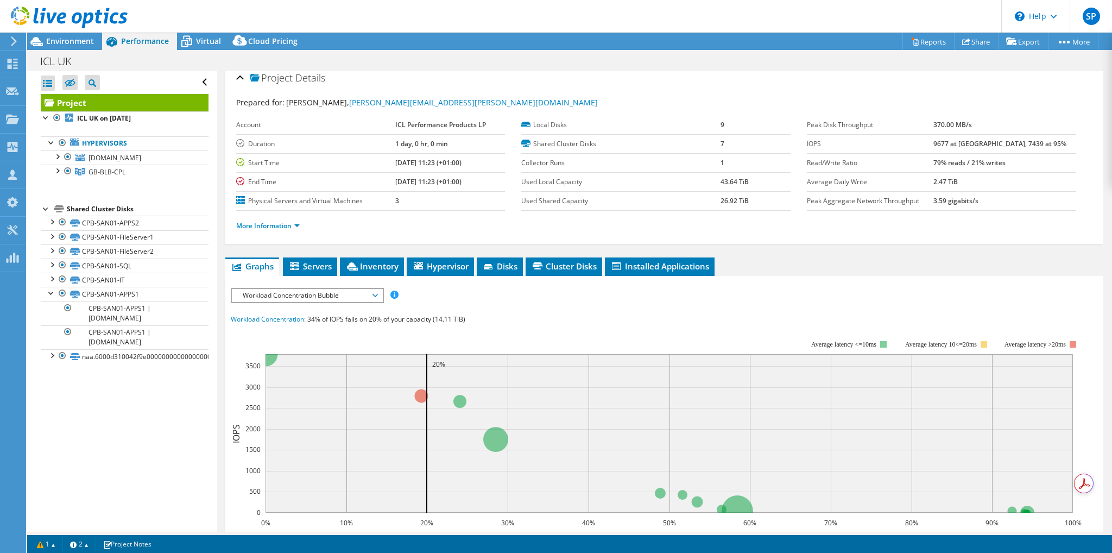
scroll to position [0, 0]
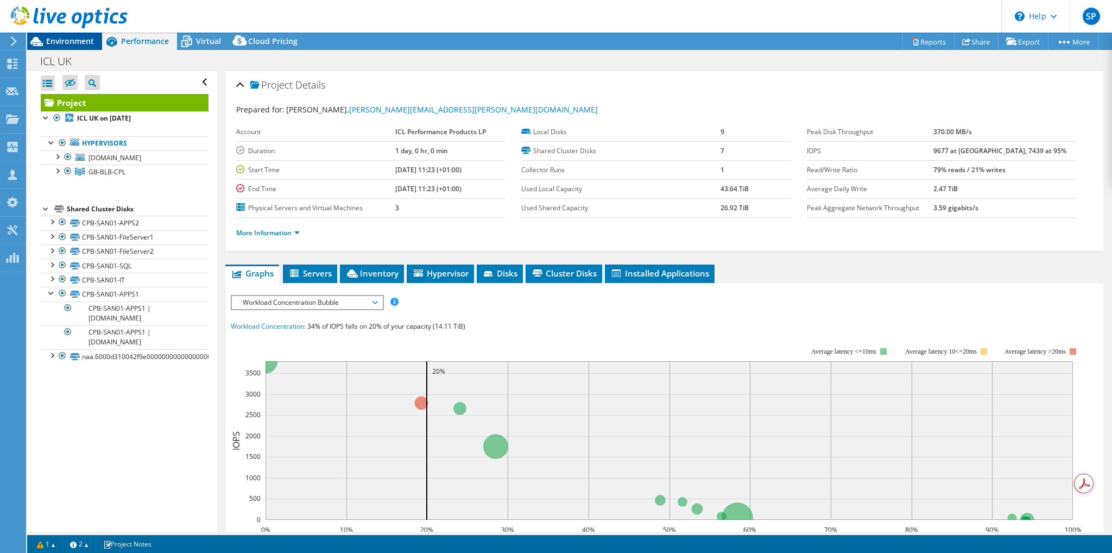
click at [67, 43] on span "Environment" at bounding box center [70, 41] width 48 height 10
